Goal: Find specific page/section: Find specific page/section

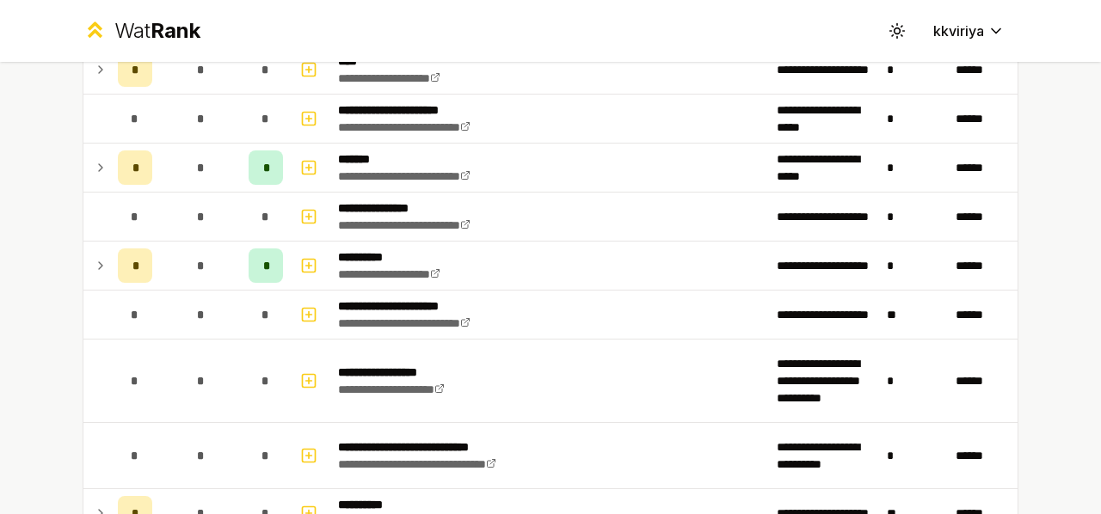
scroll to position [1932, 0]
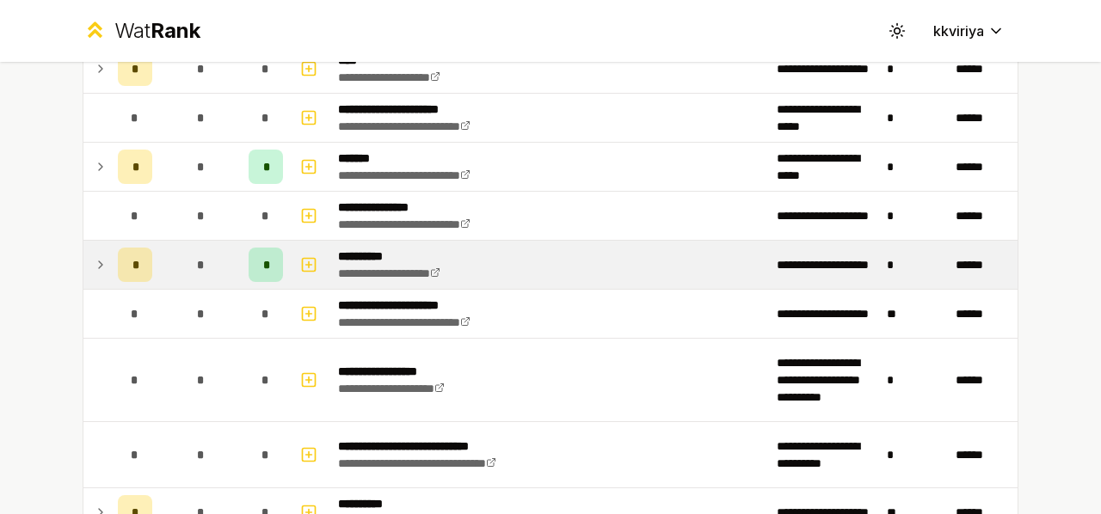
click at [94, 255] on icon at bounding box center [101, 265] width 14 height 21
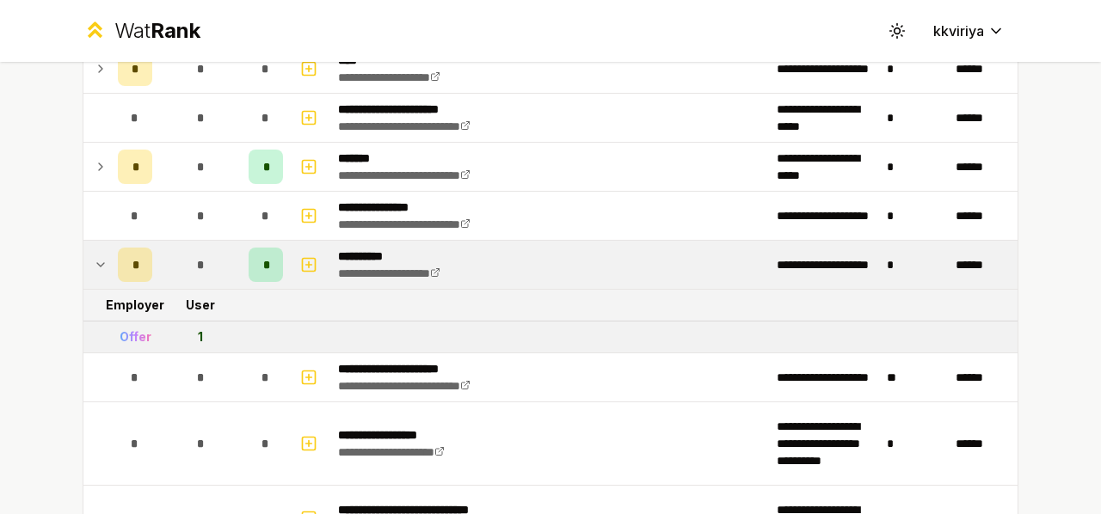
click at [94, 255] on icon at bounding box center [101, 265] width 14 height 21
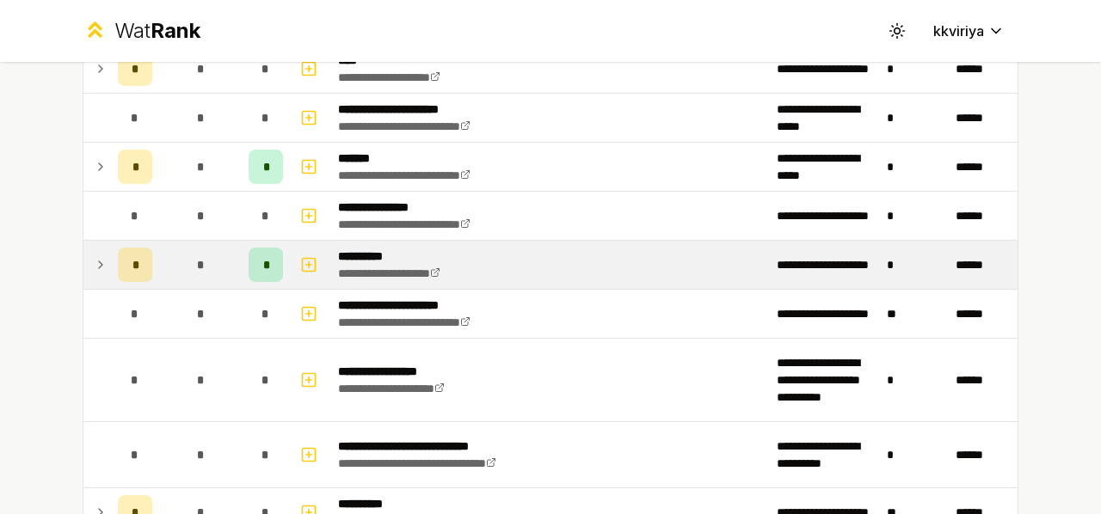
click at [94, 255] on icon at bounding box center [101, 265] width 14 height 21
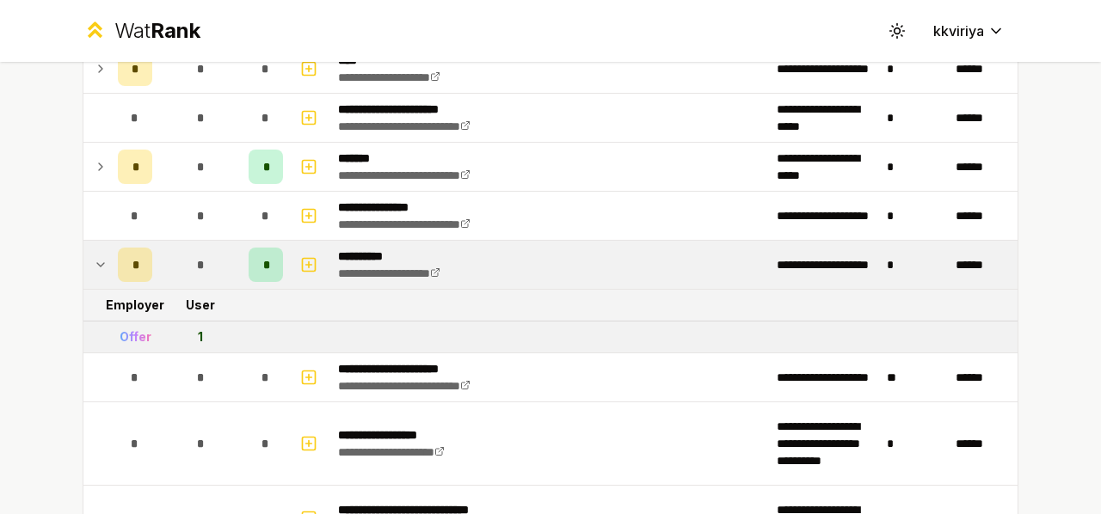
click at [94, 255] on icon at bounding box center [101, 265] width 14 height 21
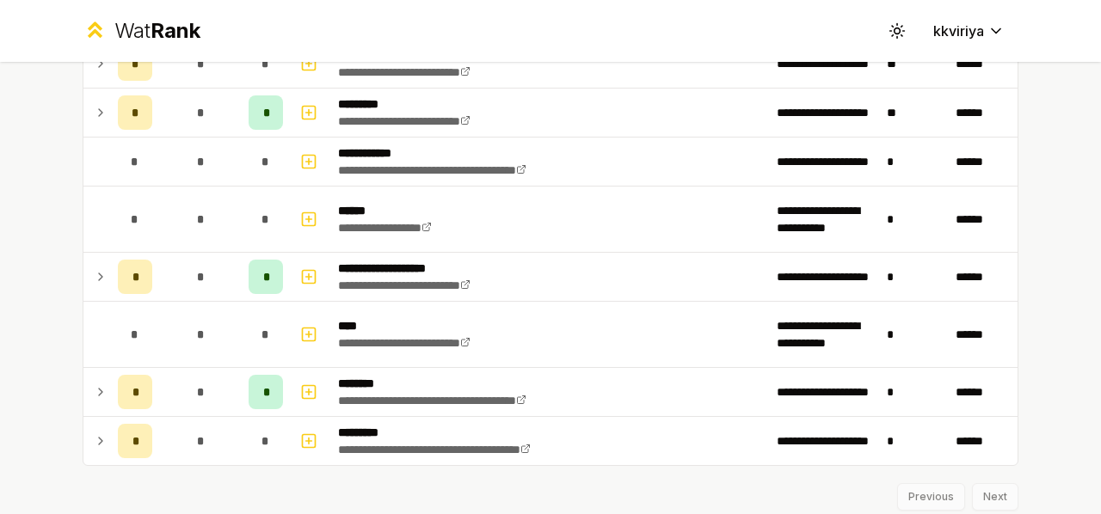
scroll to position [2381, 0]
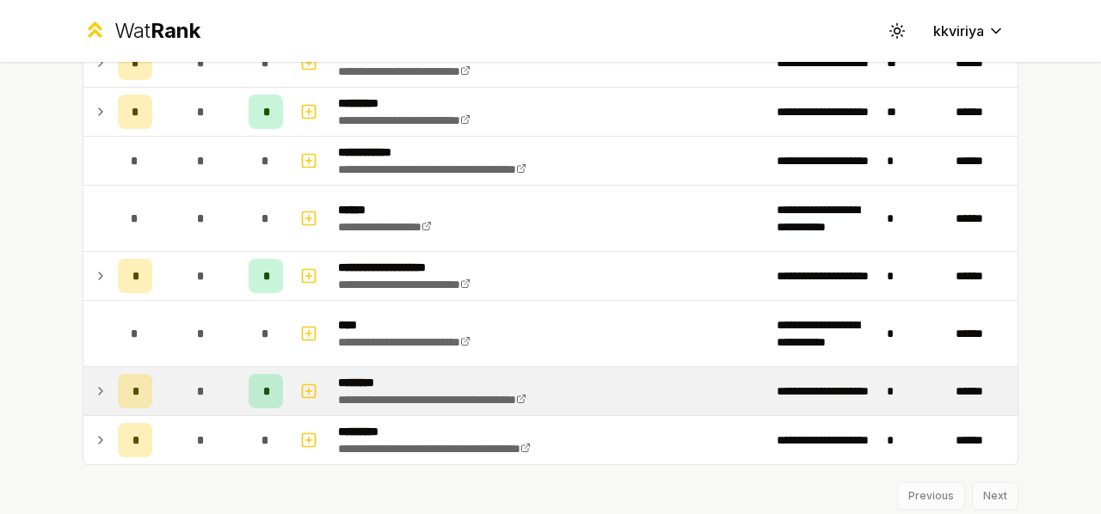
click at [94, 382] on icon at bounding box center [101, 391] width 14 height 21
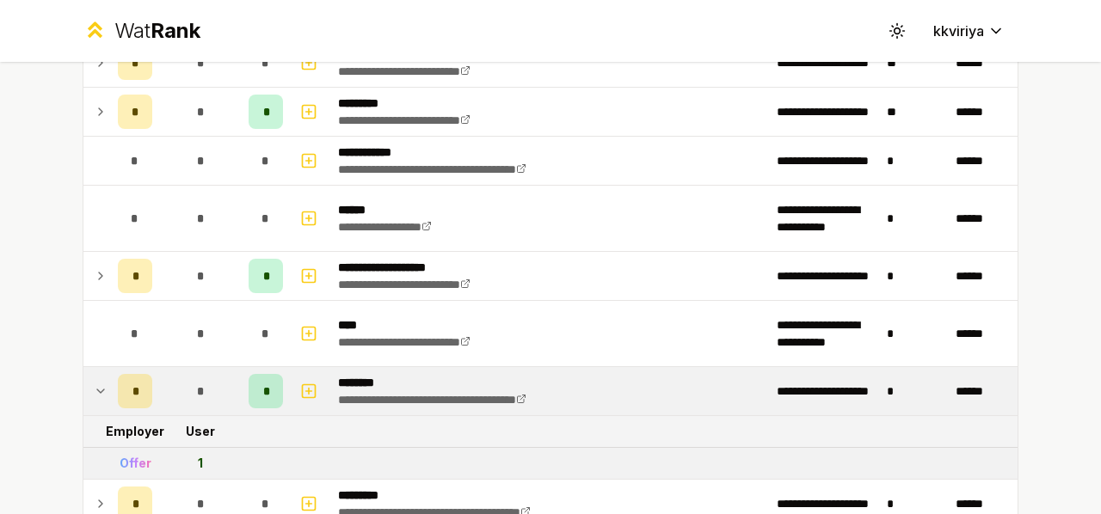
click at [132, 455] on div "Offer" at bounding box center [136, 463] width 32 height 17
click at [189, 448] on td "1" at bounding box center [200, 463] width 83 height 31
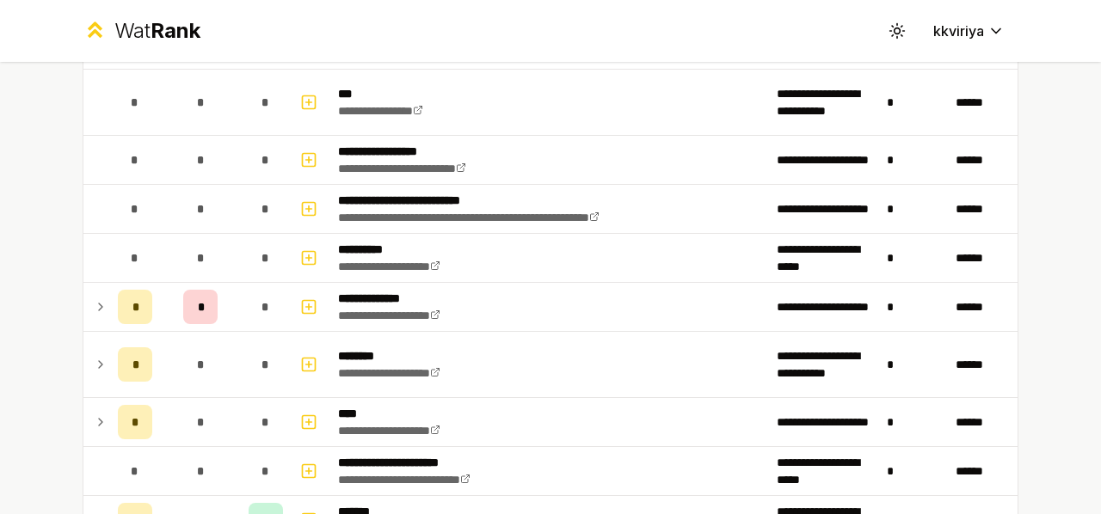
scroll to position [1576, 0]
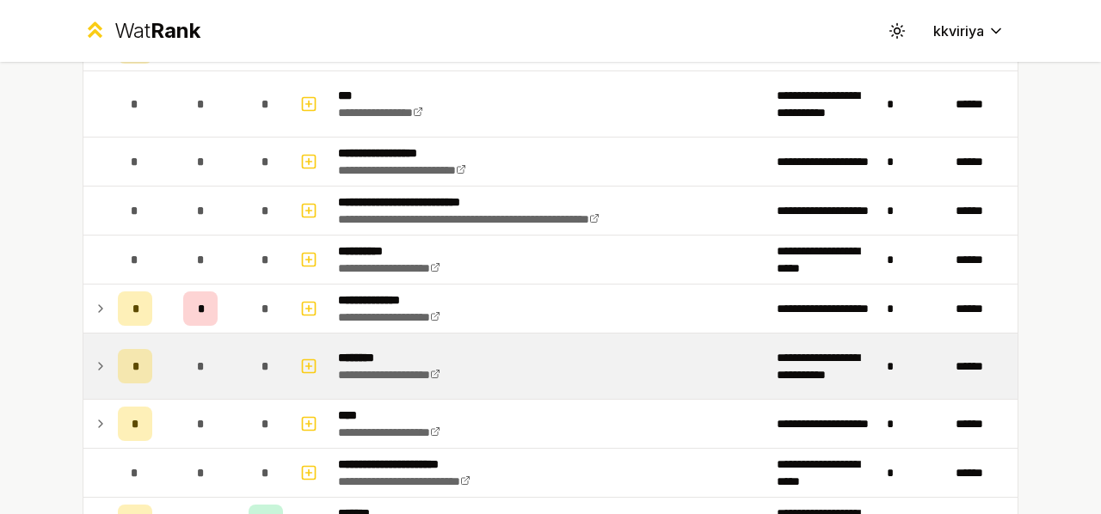
click at [94, 359] on icon at bounding box center [101, 366] width 14 height 21
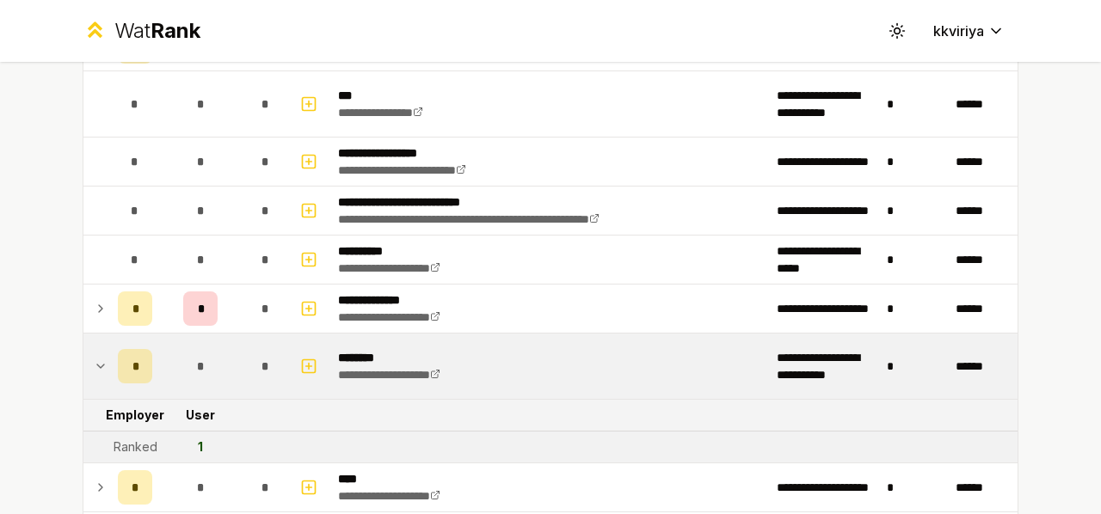
click at [94, 359] on icon at bounding box center [101, 366] width 14 height 21
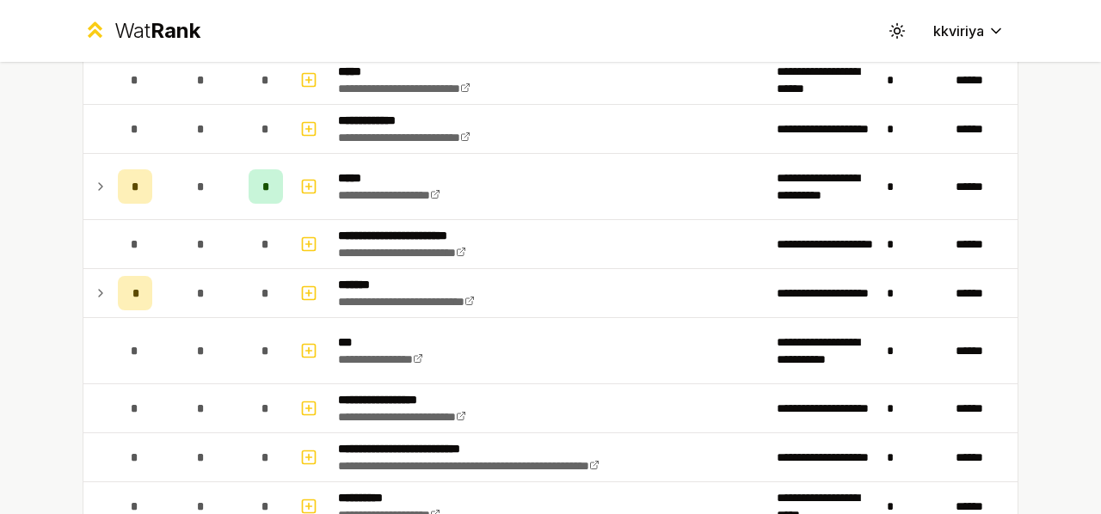
scroll to position [1324, 0]
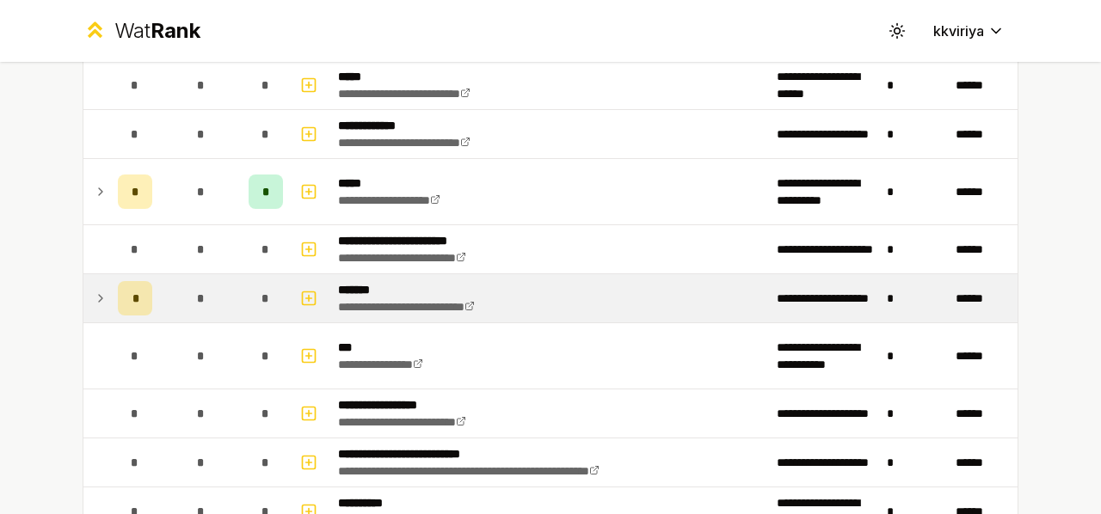
click at [99, 295] on icon at bounding box center [100, 298] width 3 height 7
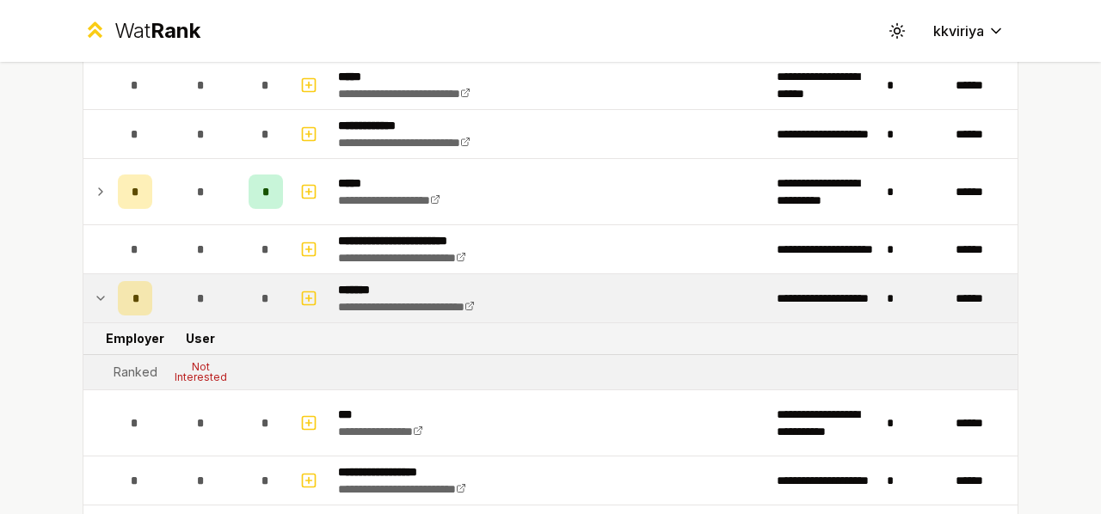
click at [94, 292] on icon at bounding box center [101, 298] width 14 height 21
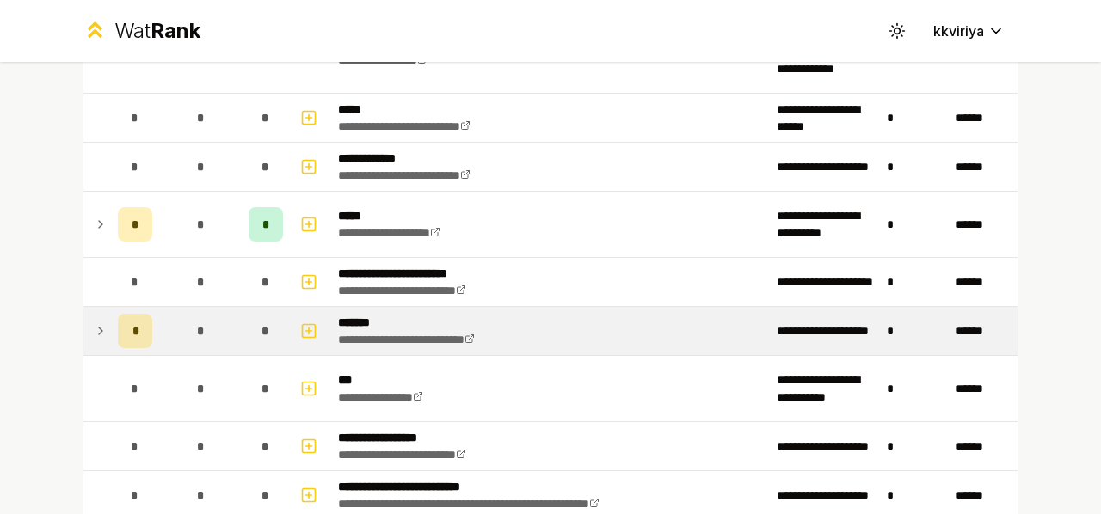
scroll to position [1291, 0]
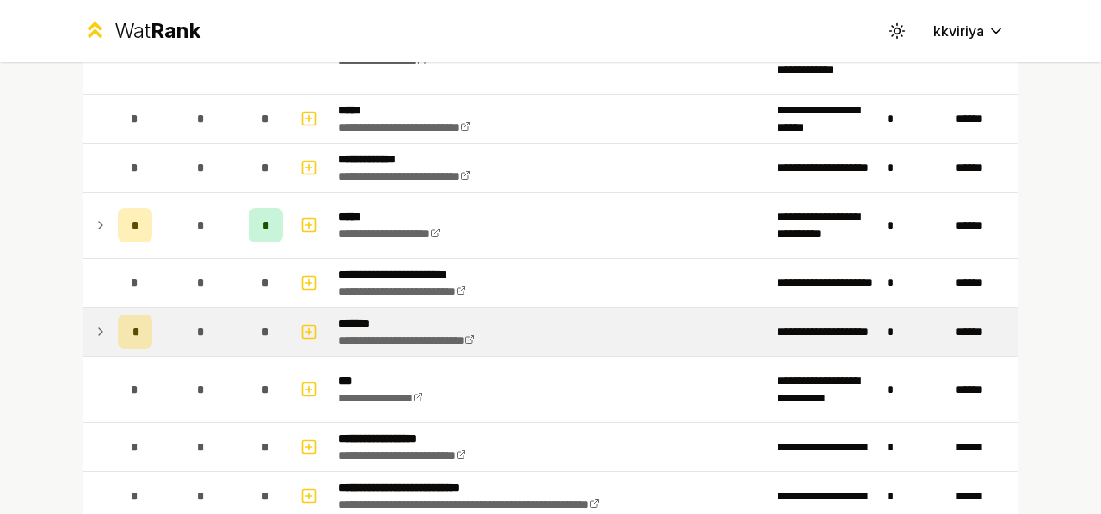
click at [95, 329] on icon at bounding box center [101, 332] width 14 height 21
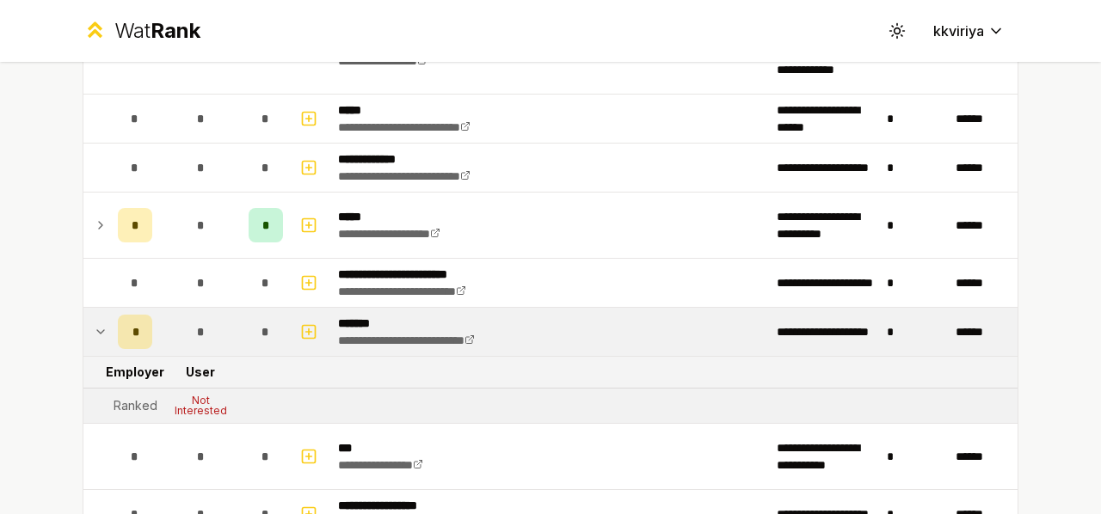
click at [95, 329] on icon at bounding box center [101, 332] width 14 height 21
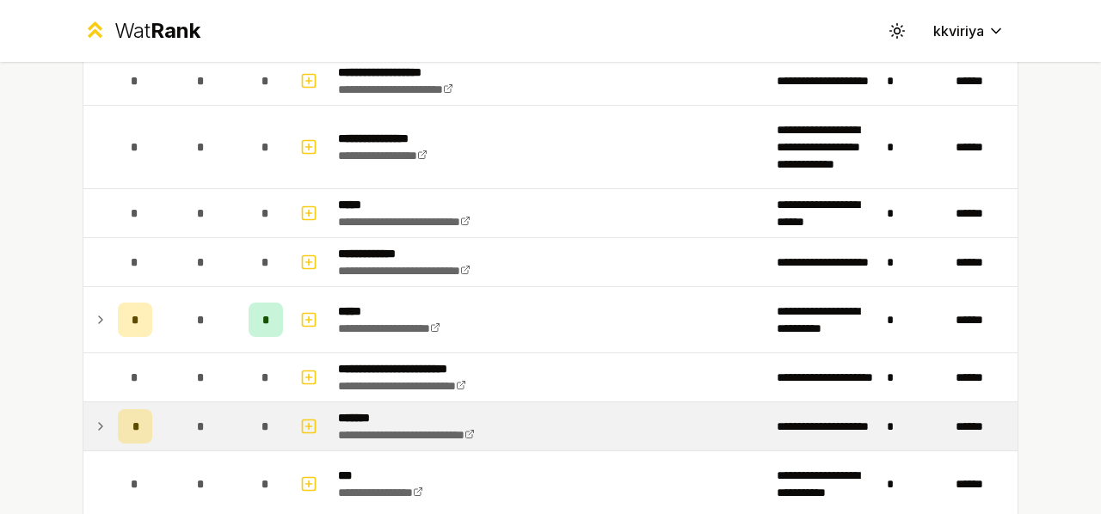
scroll to position [1195, 0]
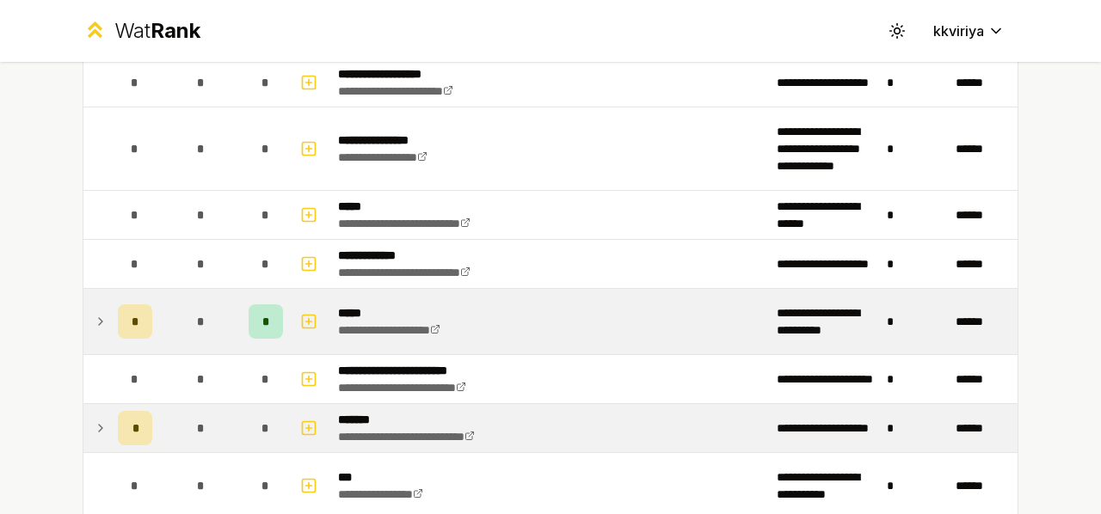
click at [83, 314] on td at bounding box center [97, 321] width 28 height 65
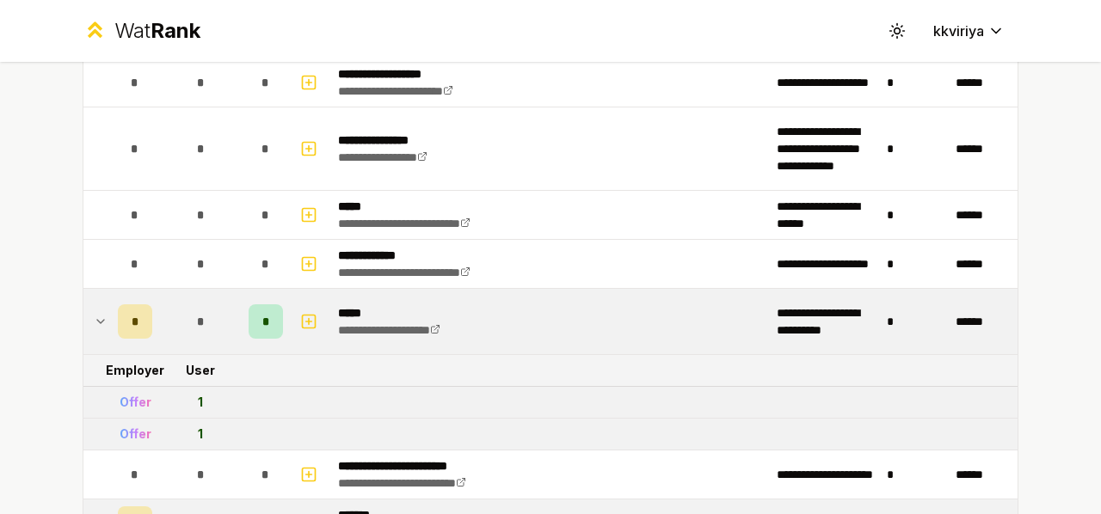
click at [83, 314] on td at bounding box center [97, 321] width 28 height 65
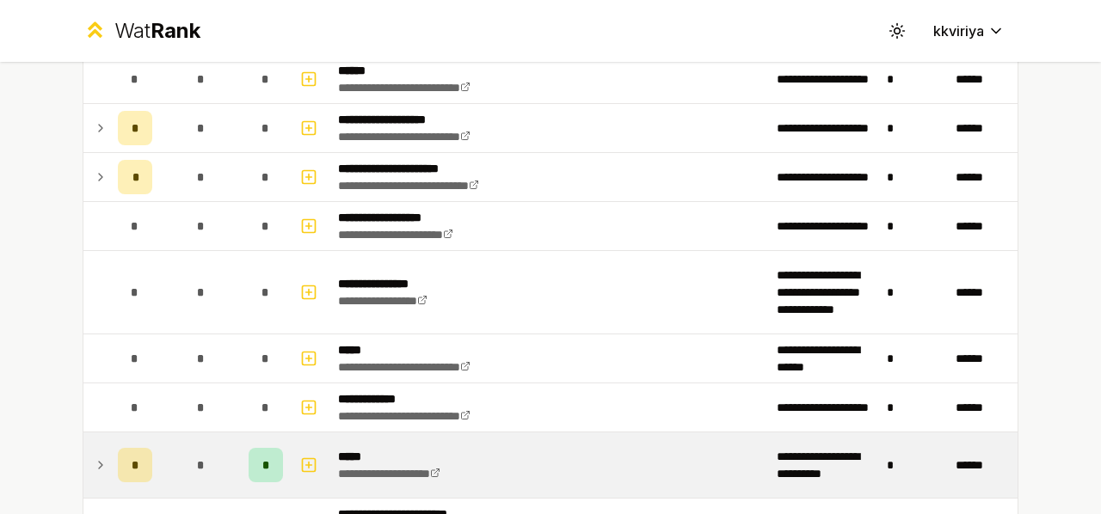
scroll to position [1049, 0]
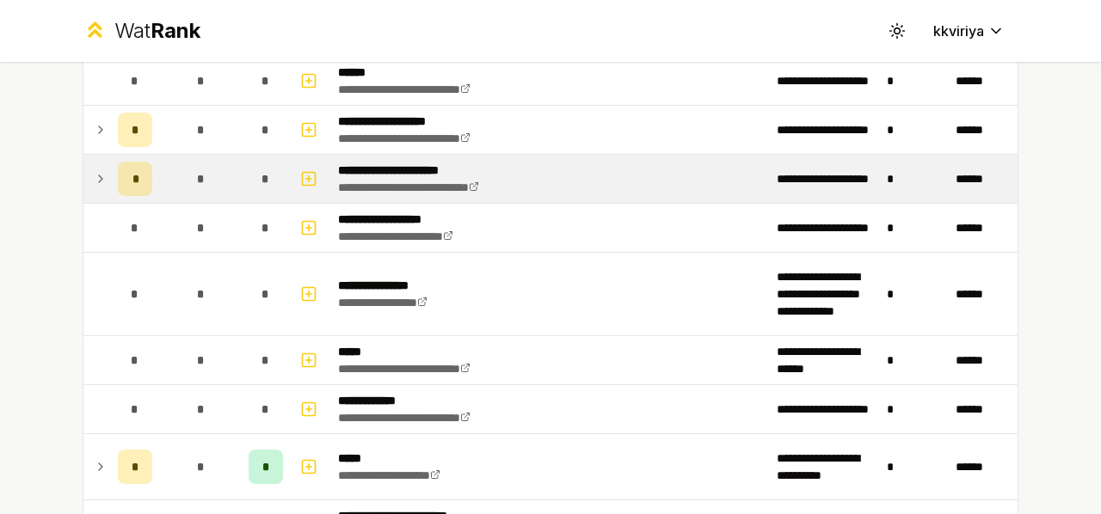
click at [95, 169] on icon at bounding box center [101, 179] width 14 height 21
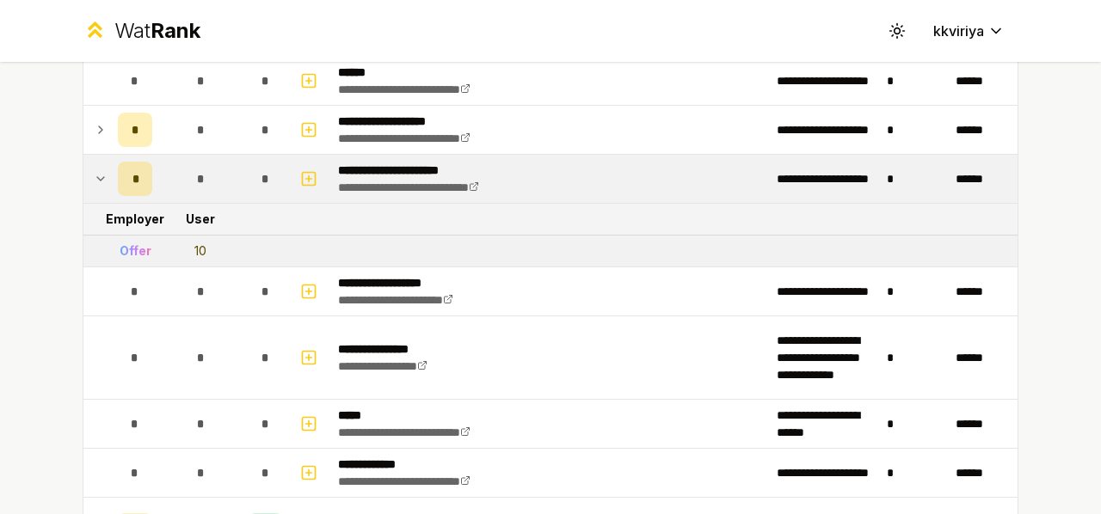
click at [95, 169] on icon at bounding box center [101, 179] width 14 height 21
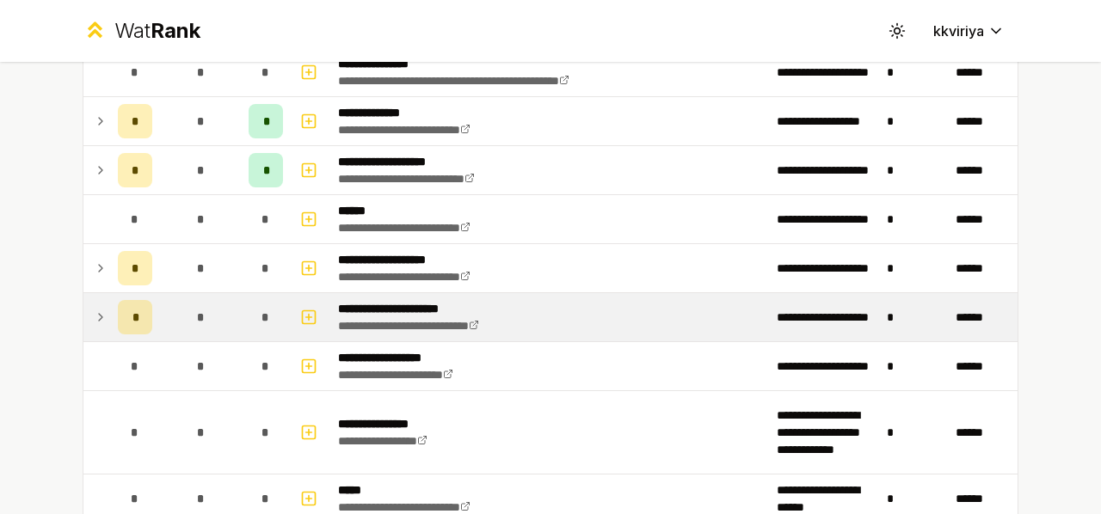
scroll to position [902, 0]
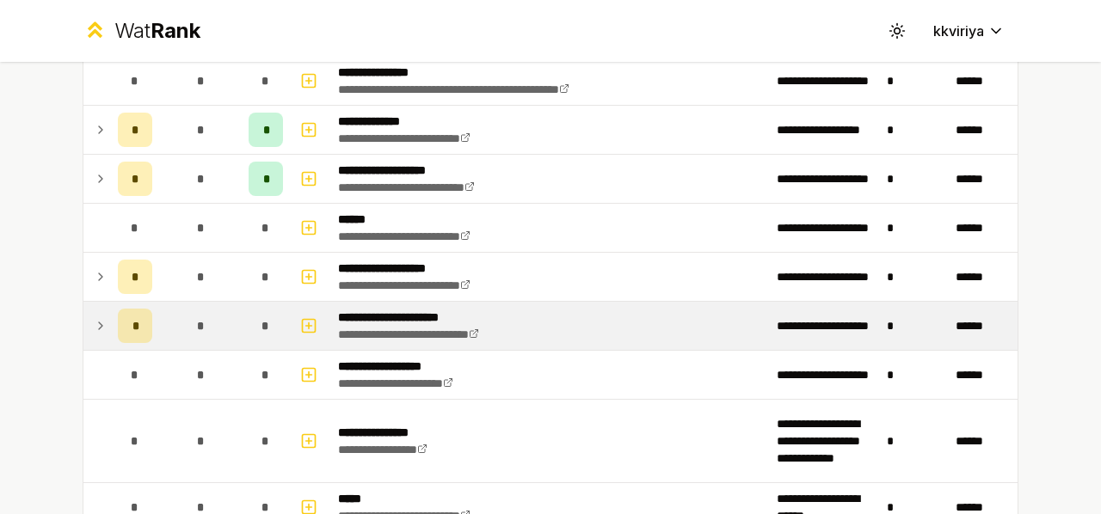
click at [94, 316] on icon at bounding box center [101, 326] width 14 height 21
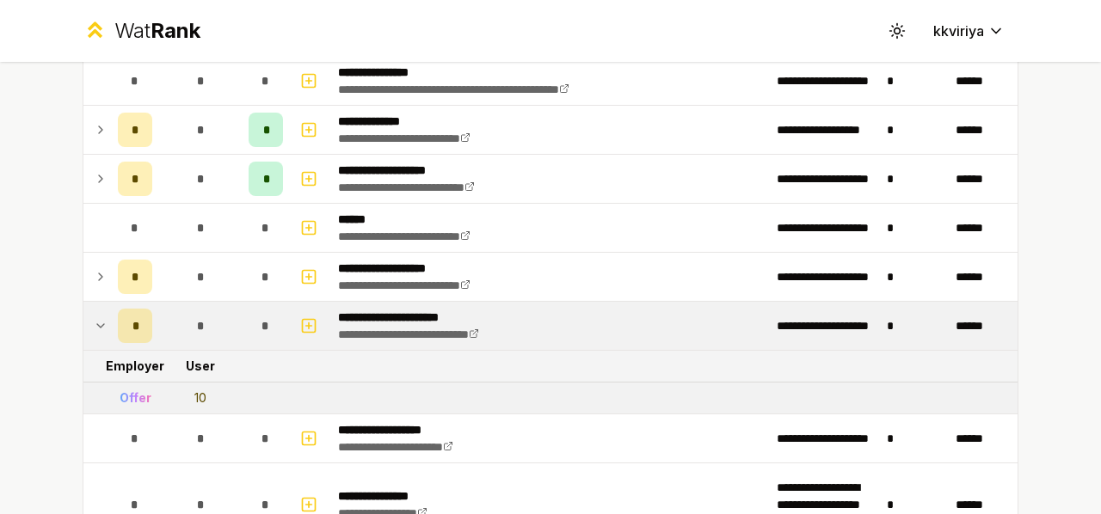
click at [94, 316] on icon at bounding box center [101, 326] width 14 height 21
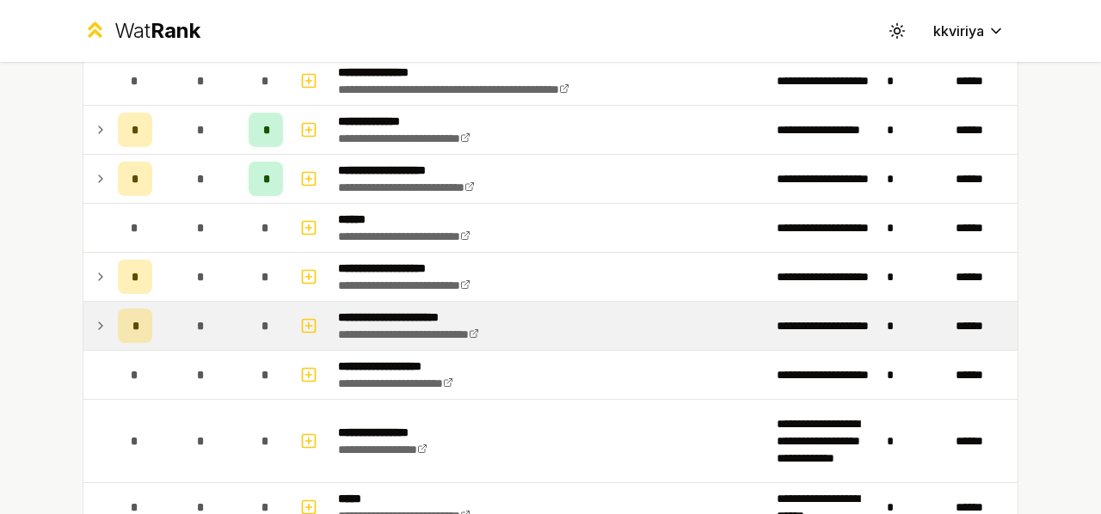
click at [94, 316] on icon at bounding box center [101, 326] width 14 height 21
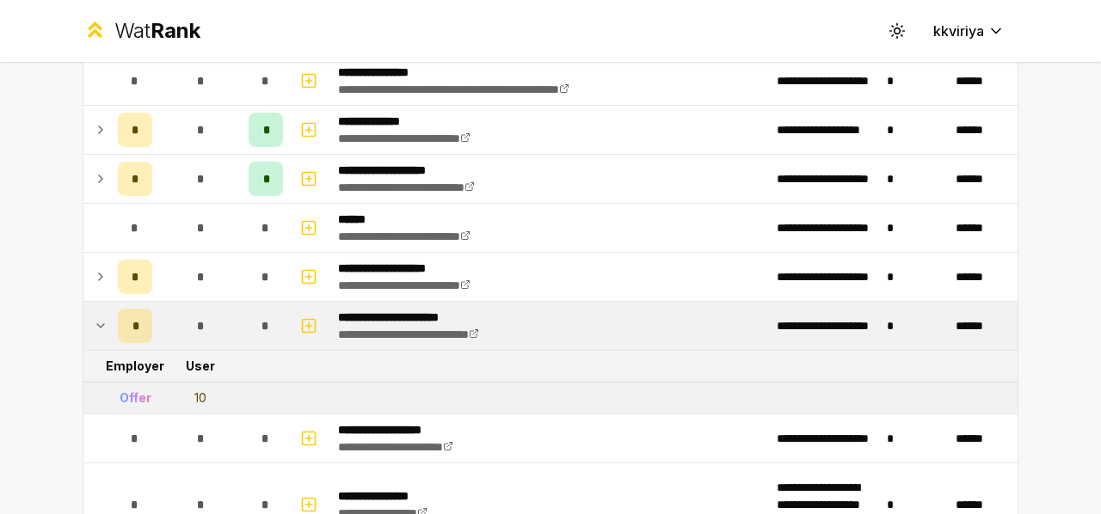
click at [94, 316] on icon at bounding box center [101, 326] width 14 height 21
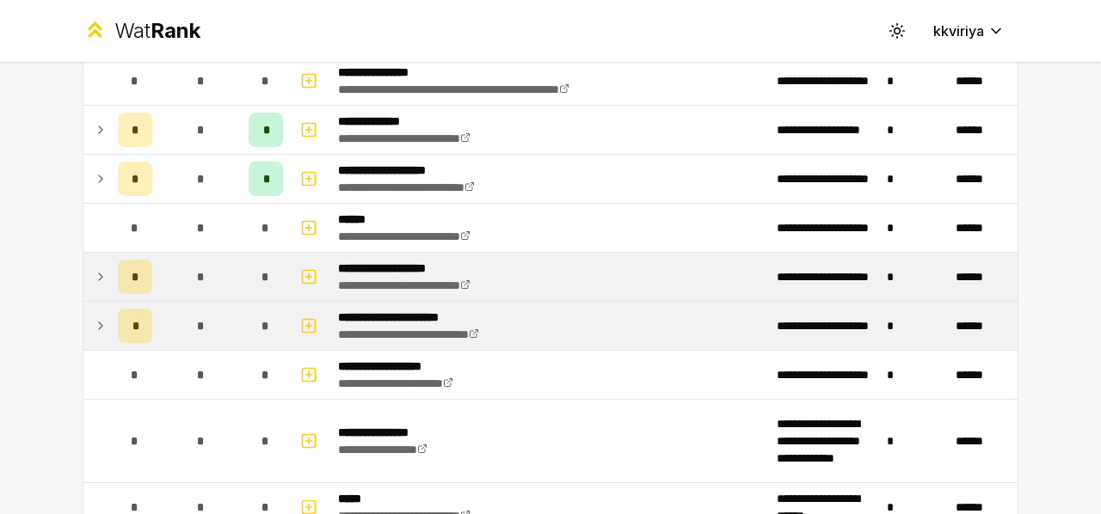
click at [97, 271] on icon at bounding box center [101, 277] width 14 height 21
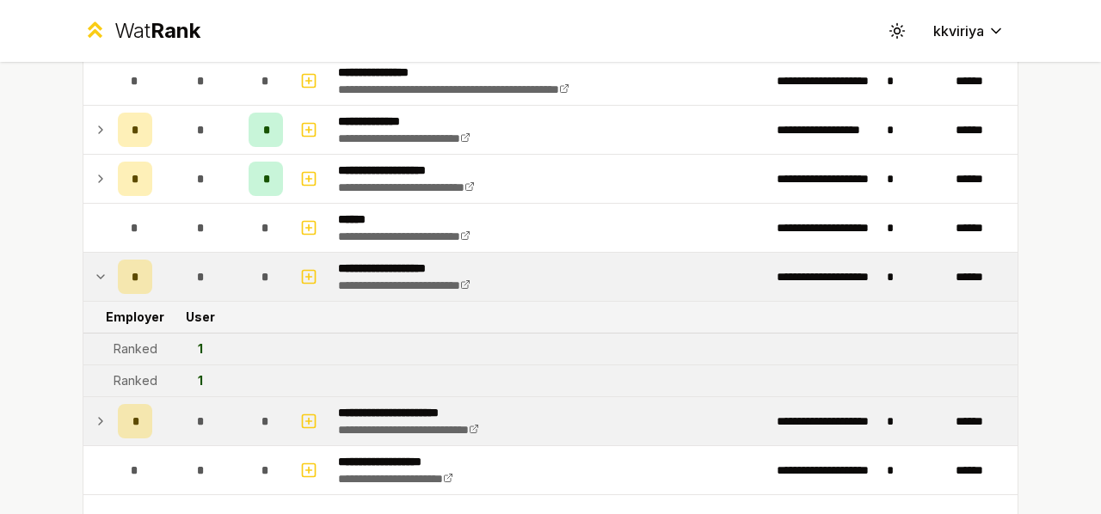
click at [97, 271] on icon at bounding box center [101, 277] width 14 height 21
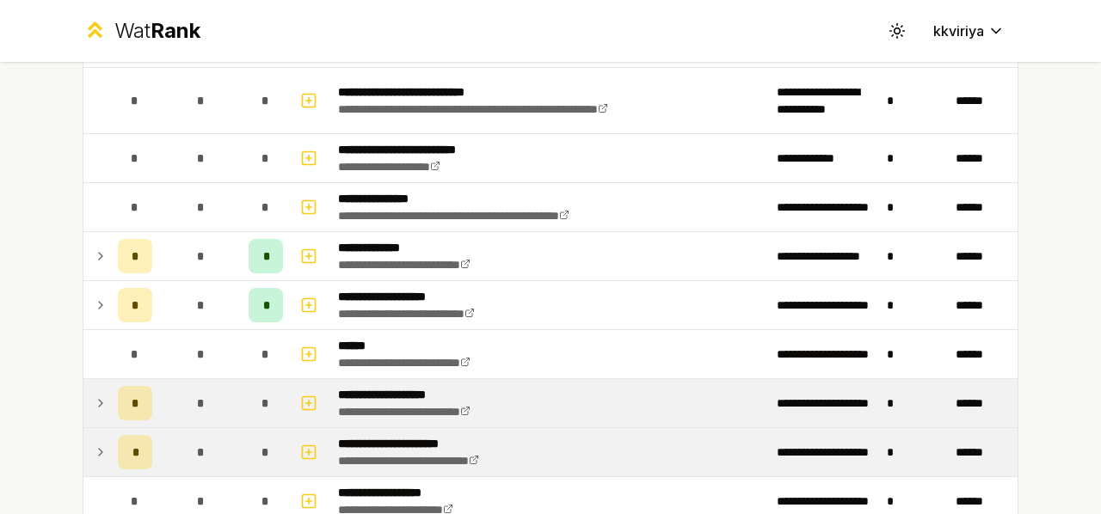
scroll to position [774, 0]
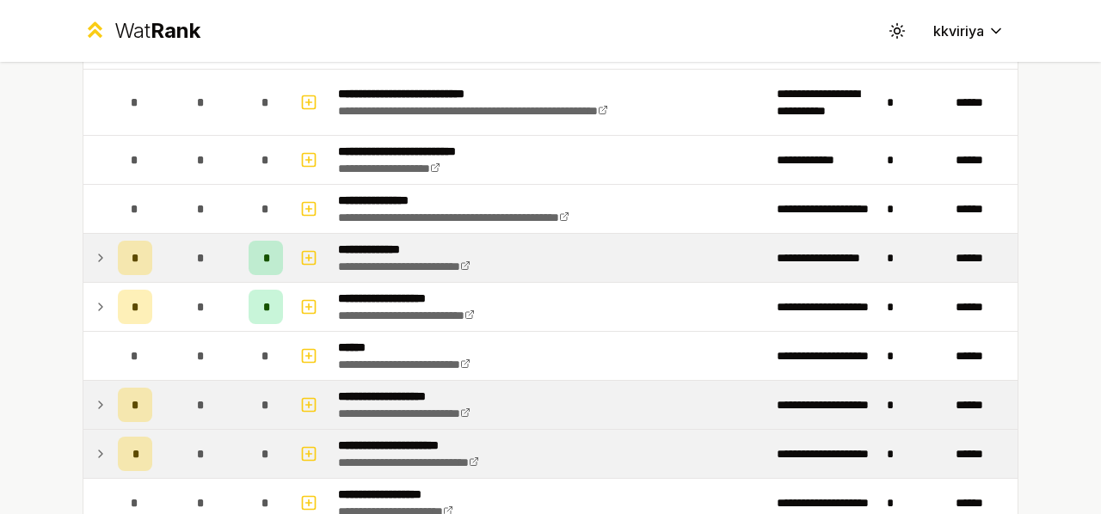
click at [95, 258] on icon at bounding box center [101, 258] width 14 height 21
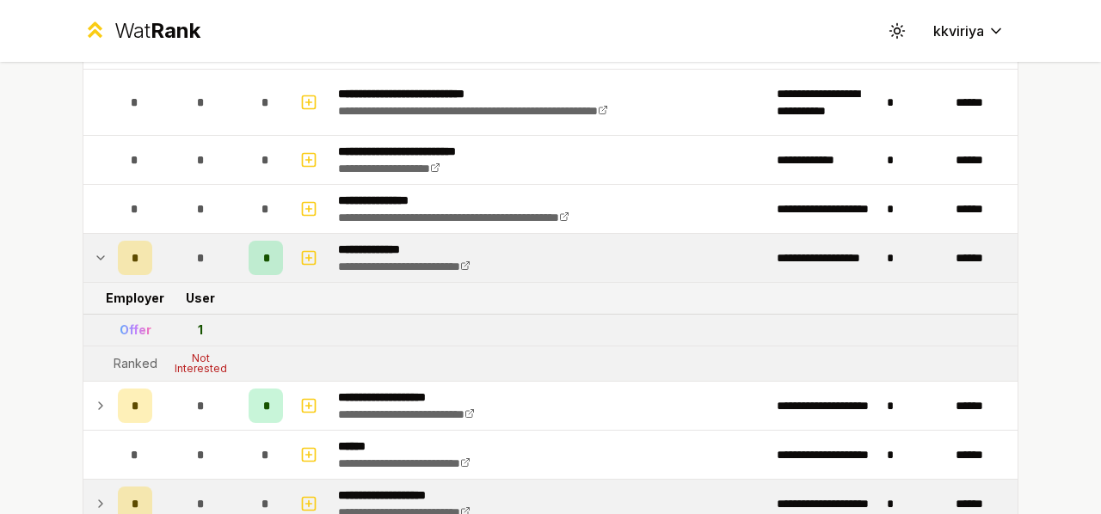
click at [95, 258] on icon at bounding box center [101, 258] width 14 height 21
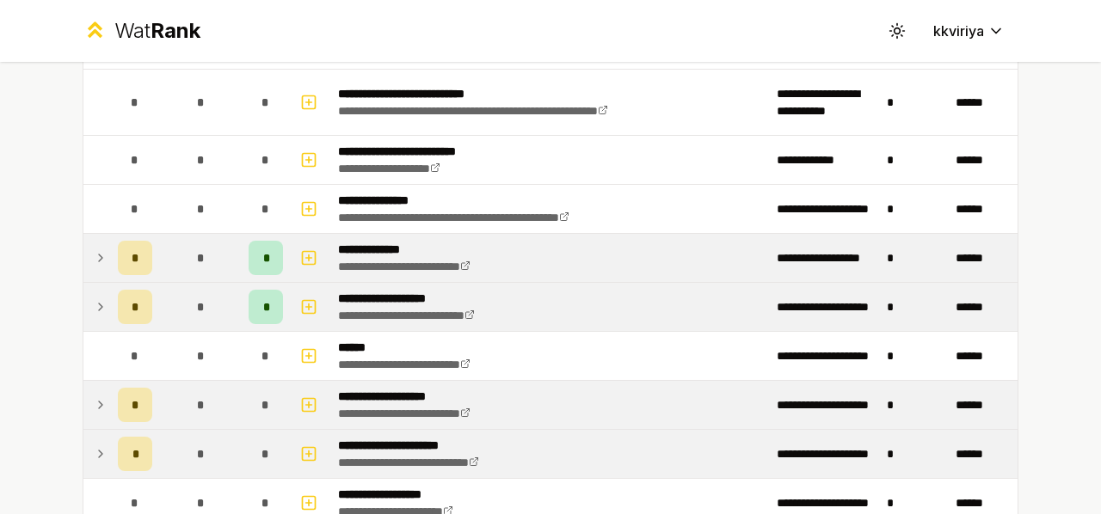
click at [91, 286] on td at bounding box center [97, 307] width 28 height 48
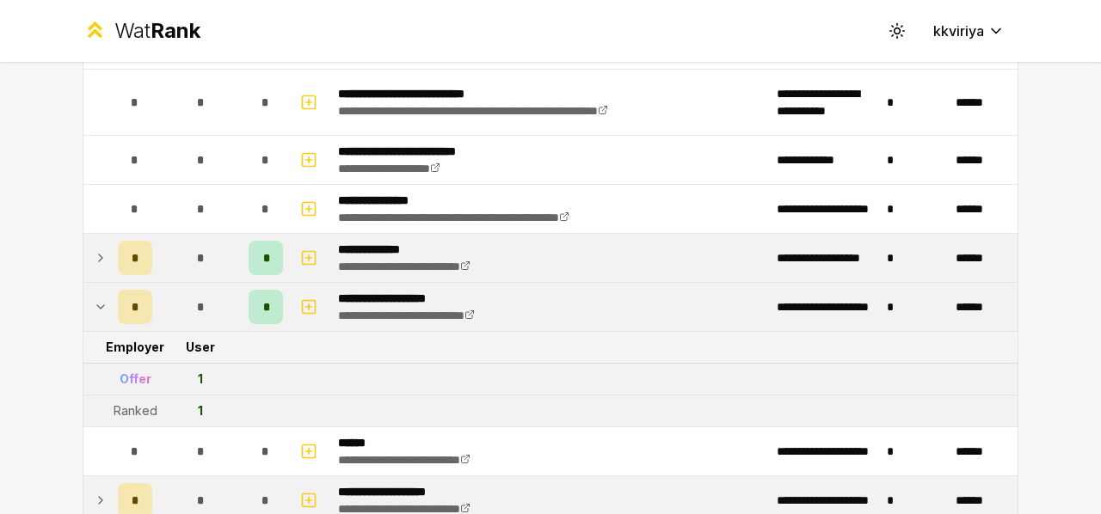
click at [91, 286] on td at bounding box center [97, 307] width 28 height 48
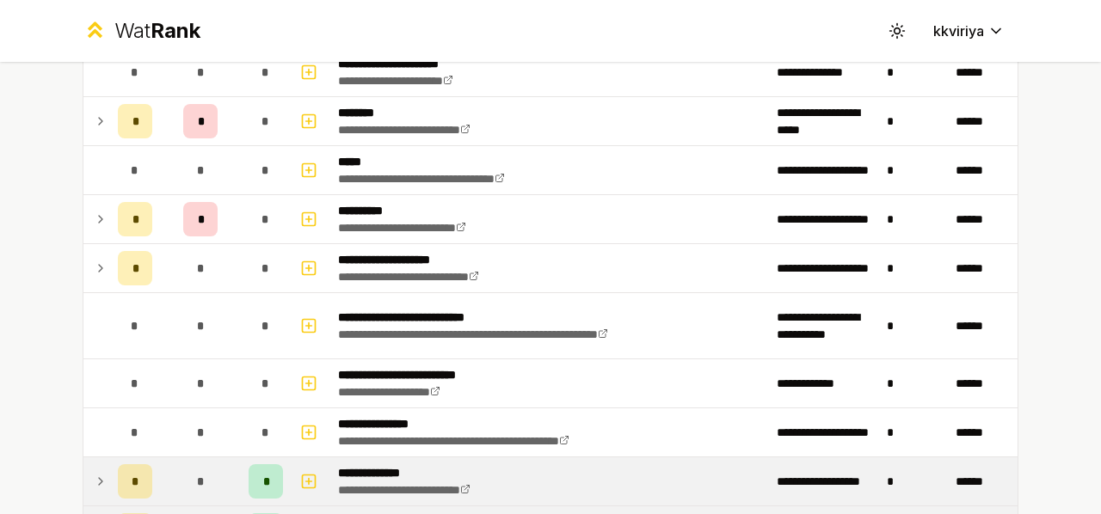
scroll to position [521, 0]
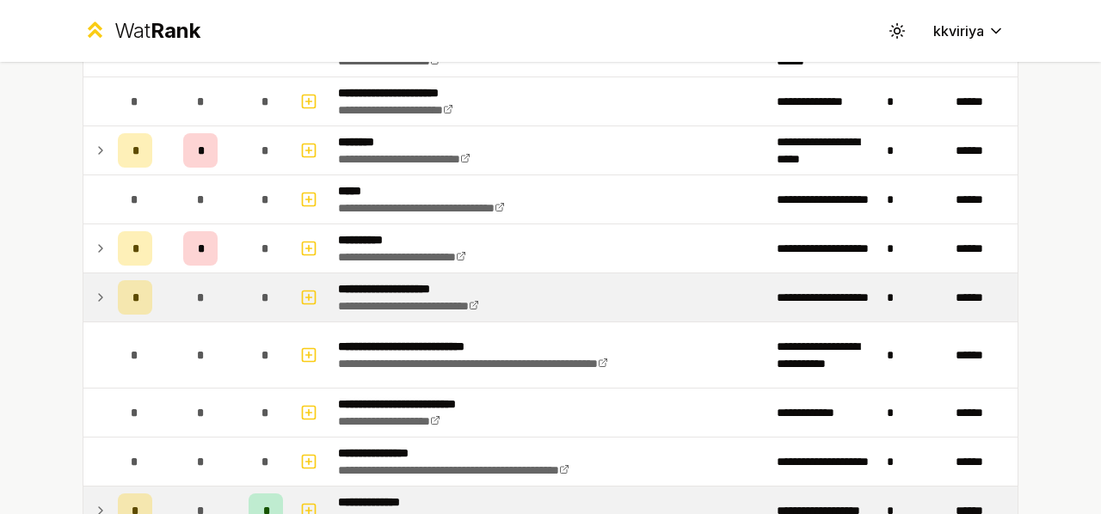
click at [83, 286] on td at bounding box center [97, 297] width 28 height 48
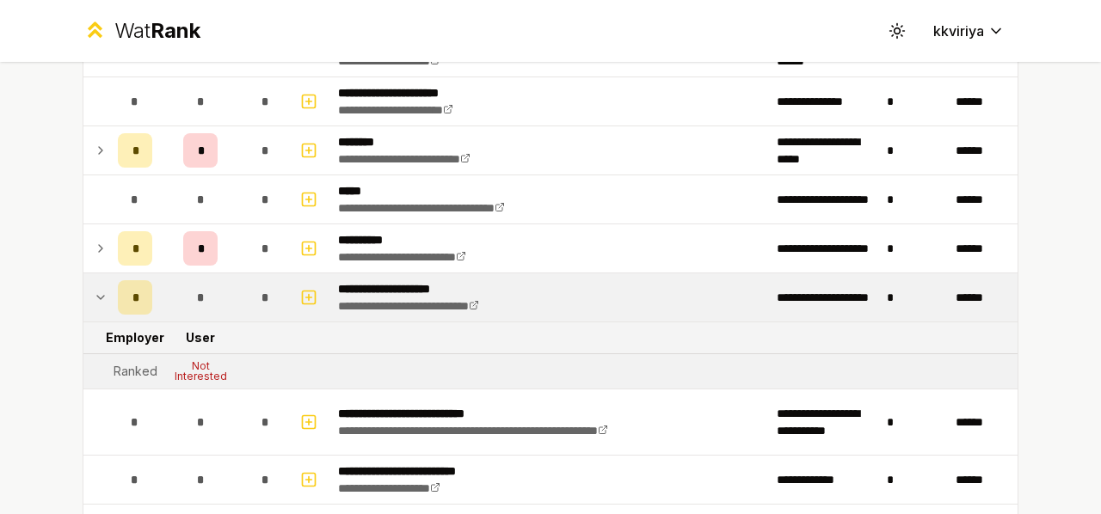
click at [83, 286] on td at bounding box center [97, 297] width 28 height 48
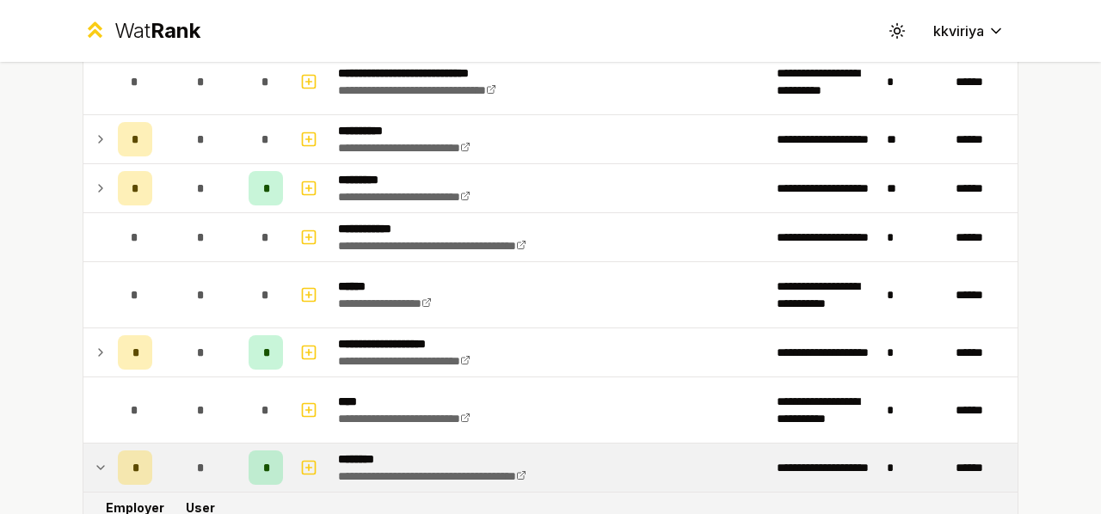
scroll to position [2487, 0]
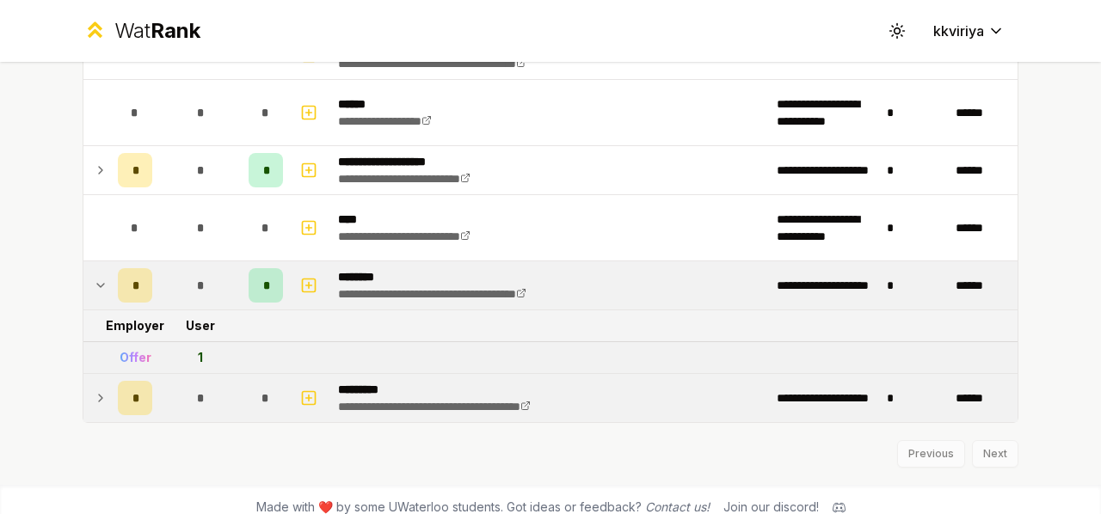
click at [94, 388] on icon at bounding box center [101, 398] width 14 height 21
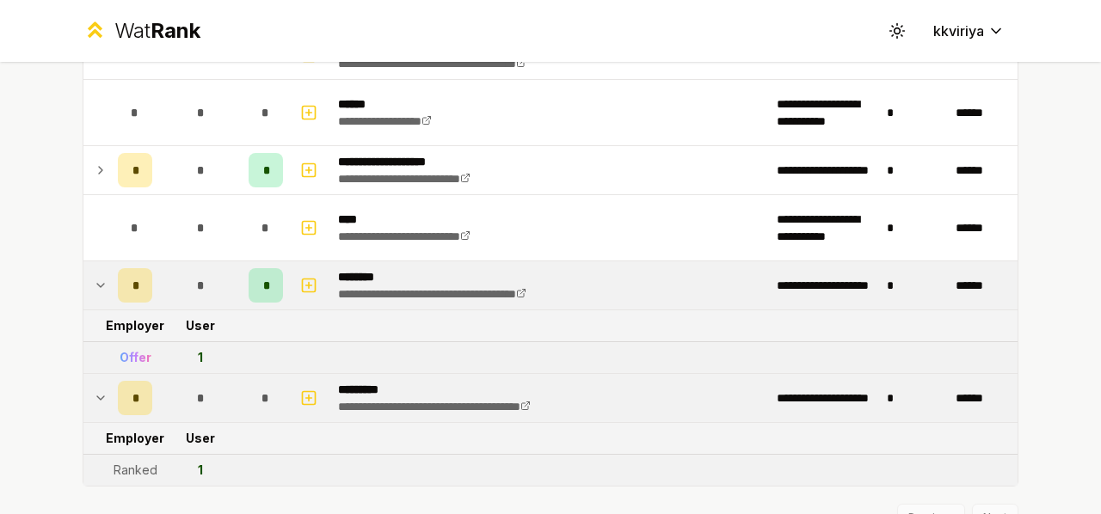
click at [94, 388] on icon at bounding box center [101, 398] width 14 height 21
